Goal: Task Accomplishment & Management: Use online tool/utility

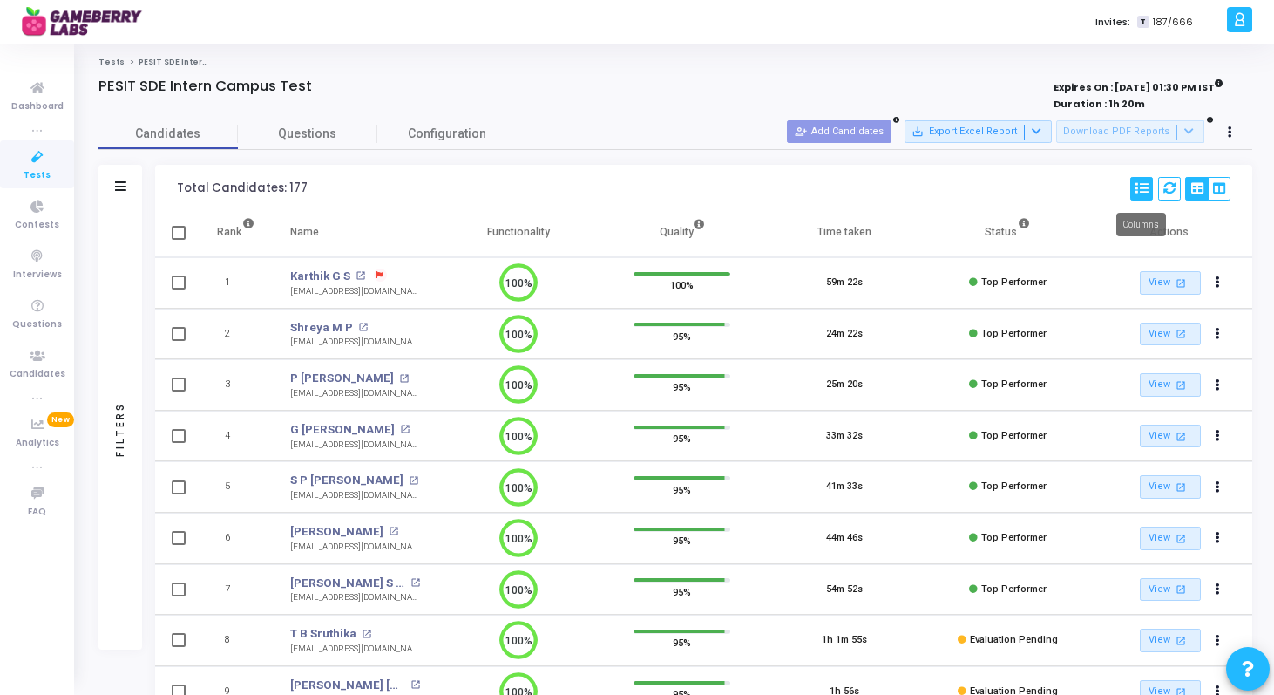
click at [1144, 185] on icon at bounding box center [1142, 188] width 12 height 12
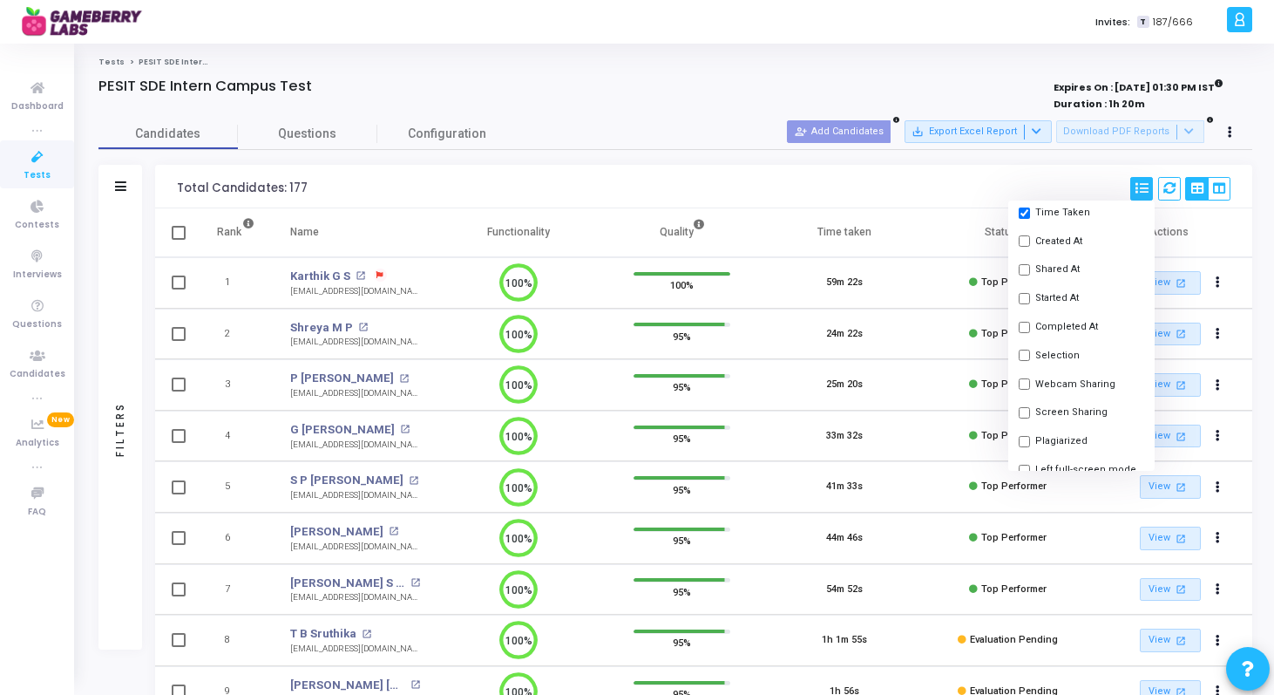
click at [1023, 349] on button "Selection" at bounding box center [1081, 355] width 146 height 29
checkbox input "true"
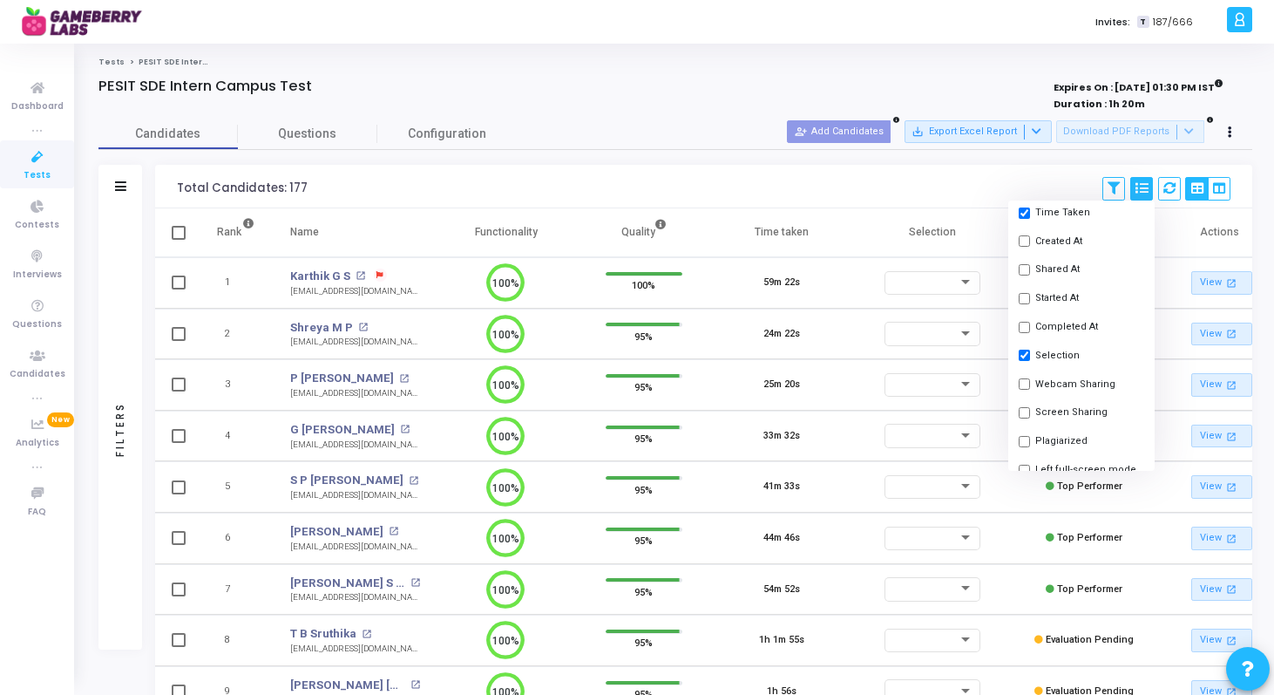
click at [940, 182] on div "Total Candidates: 177 Save View Delete View Select S No Name Questions Function…" at bounding box center [703, 187] width 1097 height 44
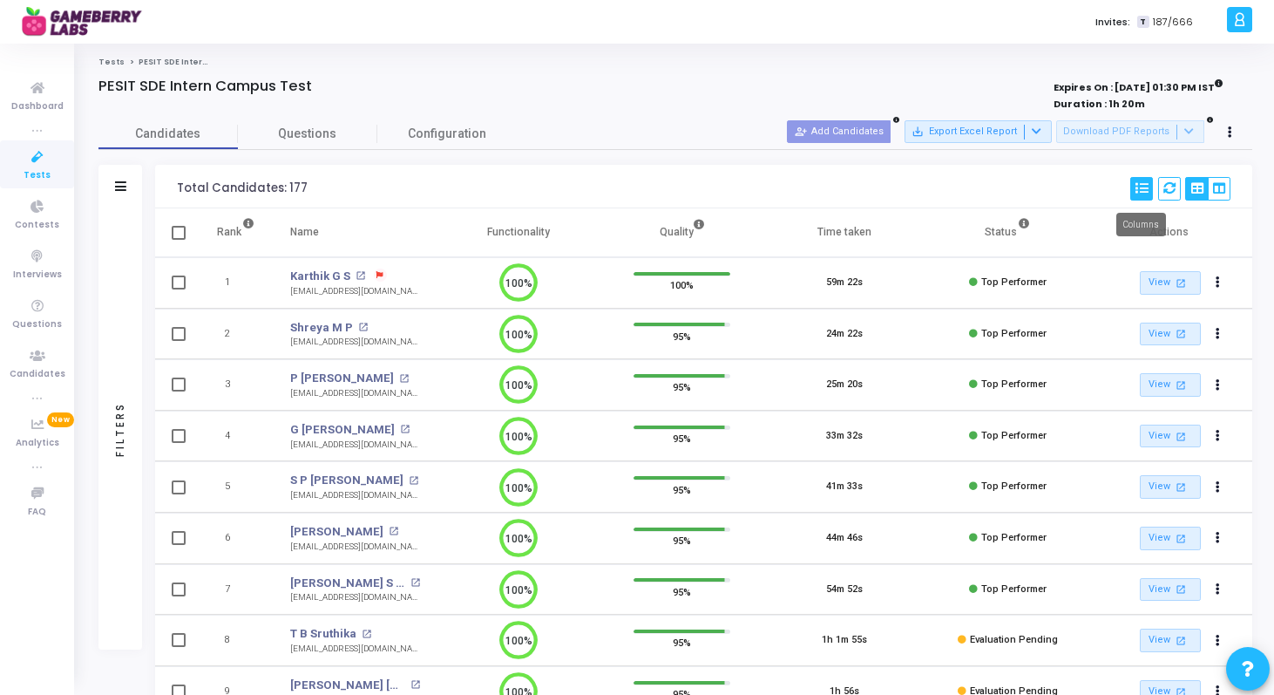
click at [1141, 184] on icon at bounding box center [1142, 188] width 12 height 12
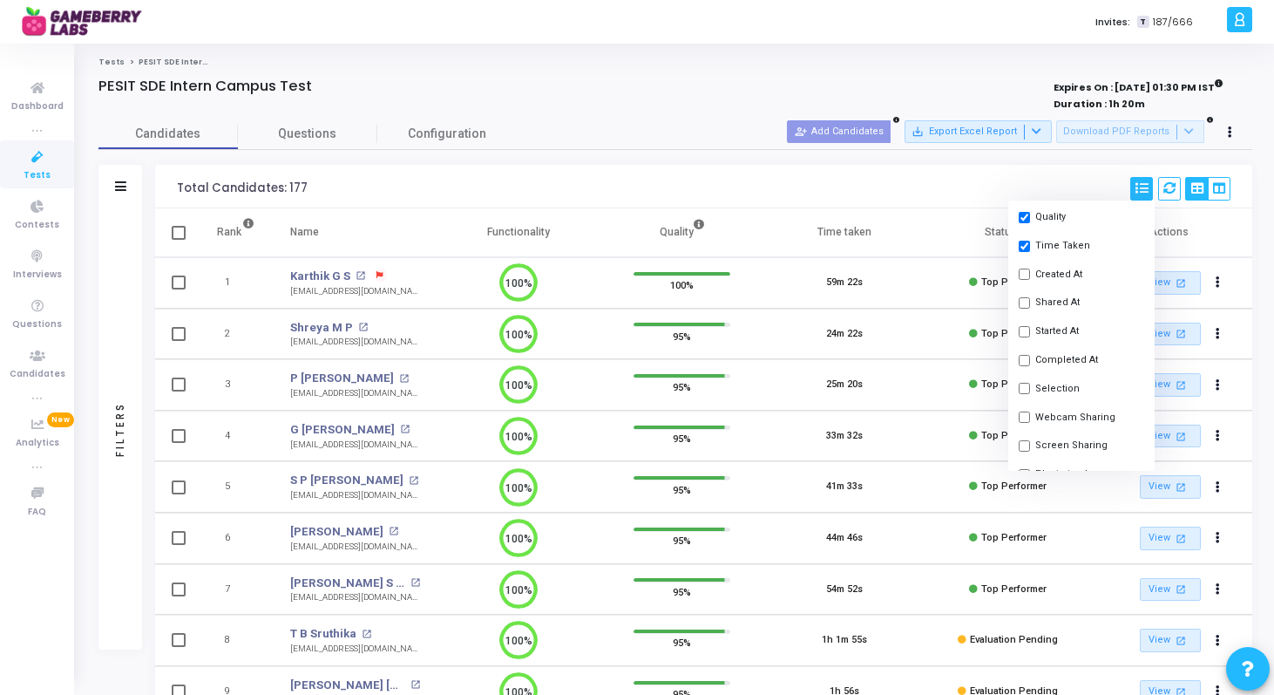
click at [1021, 386] on input "checkbox" at bounding box center [1024, 388] width 11 height 11
checkbox input "true"
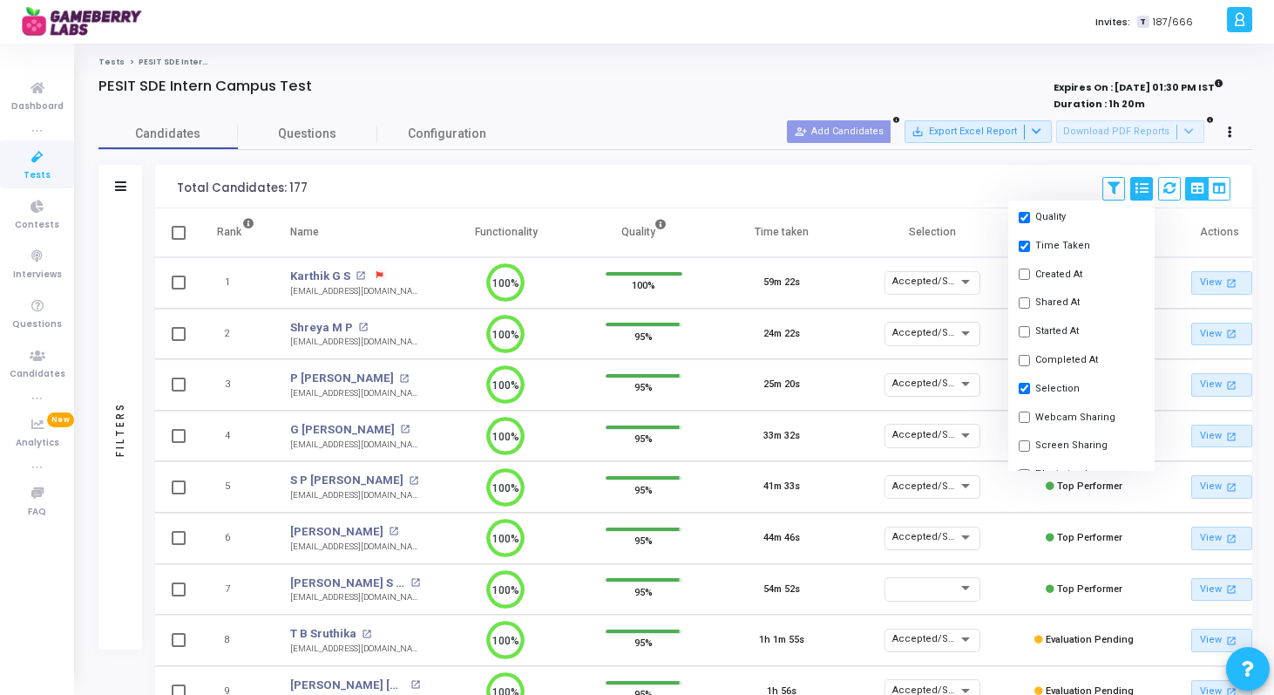
click at [885, 166] on div "Total Candidates: 177 Save View Delete View Select S No Name Questions Function…" at bounding box center [703, 187] width 1097 height 44
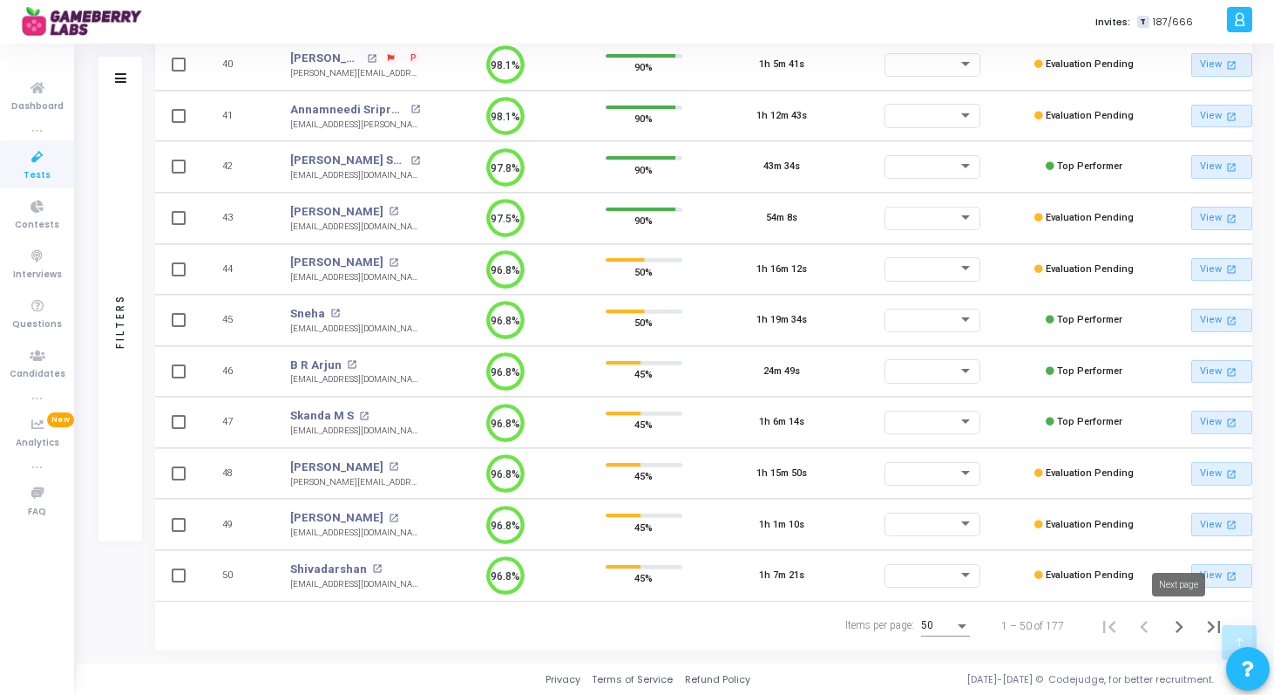
click at [1182, 624] on icon "Next page" at bounding box center [1179, 626] width 24 height 24
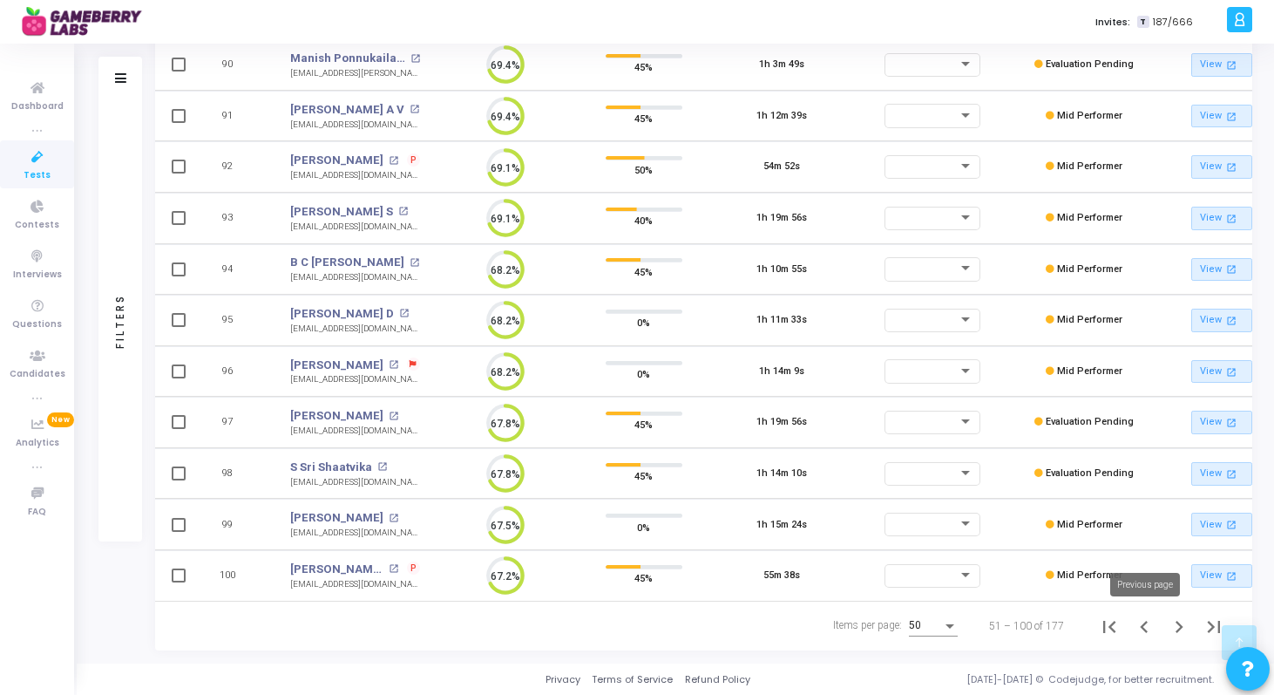
click at [1140, 628] on icon "Previous page" at bounding box center [1144, 626] width 24 height 24
